Goal: Information Seeking & Learning: Learn about a topic

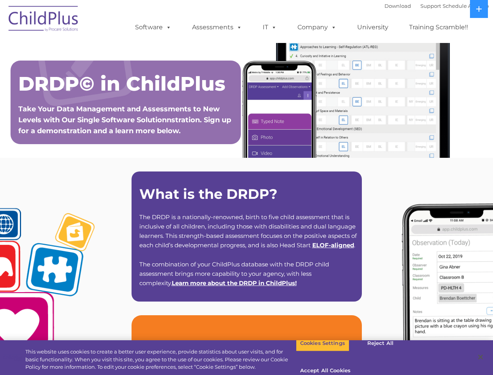
click at [246, 187] on strong "What is the DRDP?" at bounding box center [208, 193] width 138 height 17
click at [167, 27] on span at bounding box center [167, 26] width 9 height 7
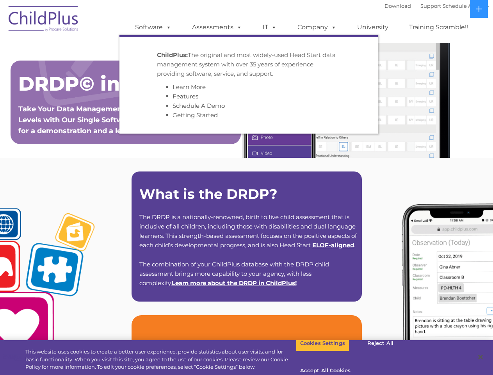
click at [238, 27] on span at bounding box center [237, 26] width 9 height 7
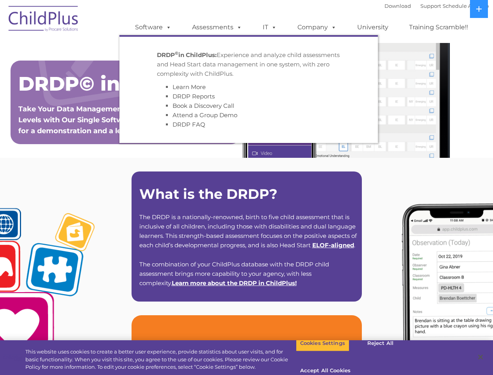
click at [270, 27] on span at bounding box center [272, 26] width 9 height 7
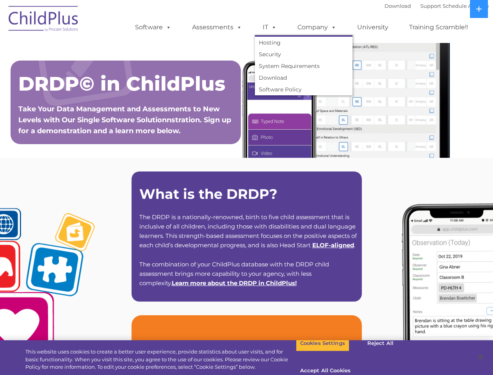
click at [272, 27] on span at bounding box center [272, 26] width 9 height 7
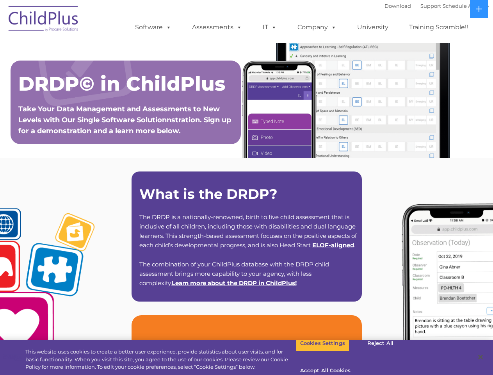
click at [317, 27] on link "Company" at bounding box center [317, 28] width 55 height 16
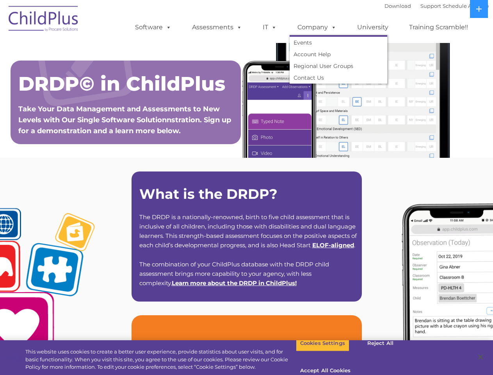
click at [332, 27] on span at bounding box center [332, 26] width 9 height 7
click at [479, 9] on icon at bounding box center [478, 8] width 5 height 5
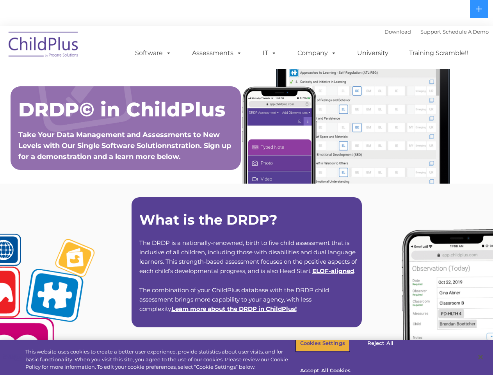
click at [317, 351] on button "Cookies Settings" at bounding box center [322, 343] width 53 height 16
